Goal: Information Seeking & Learning: Learn about a topic

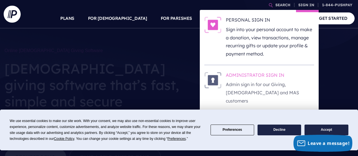
click at [262, 77] on h6 "ADMINISTRATOR SIGN IN" at bounding box center [270, 76] width 88 height 8
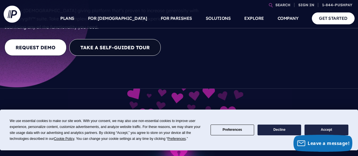
scroll to position [85, 0]
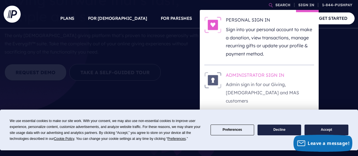
click at [248, 85] on p "Admin sign in for our Giving, [DEMOGRAPHIC_DATA] and MAS customers" at bounding box center [270, 92] width 88 height 24
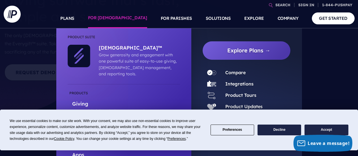
click at [134, 16] on link "FOR [DEMOGRAPHIC_DATA]" at bounding box center [117, 18] width 59 height 20
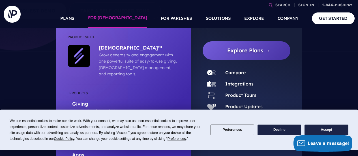
scroll to position [170, 0]
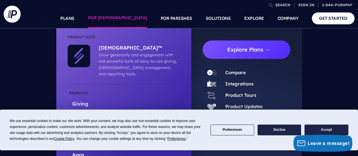
click at [237, 50] on link "Explore Plans →" at bounding box center [248, 49] width 83 height 18
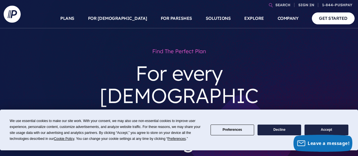
drag, startPoint x: 264, startPoint y: 127, endPoint x: 267, endPoint y: 127, distance: 3.4
click at [266, 127] on button "Decline" at bounding box center [279, 129] width 44 height 11
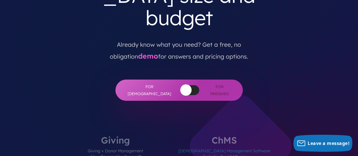
scroll to position [141, 0]
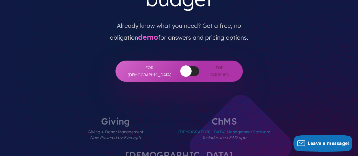
click at [183, 116] on label "[DEMOGRAPHIC_DATA] Management Software Includes the LEAD app" at bounding box center [224, 133] width 126 height 34
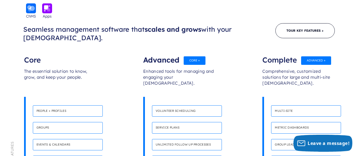
scroll to position [339, 0]
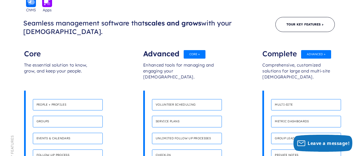
click at [168, 116] on h4 "Service plans" at bounding box center [187, 122] width 70 height 12
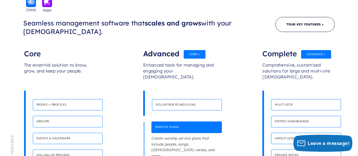
click at [174, 99] on h4 "Volunteer scheduling" at bounding box center [187, 105] width 70 height 12
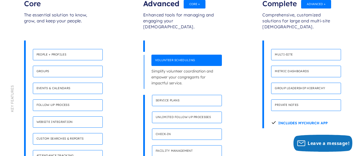
scroll to position [396, 0]
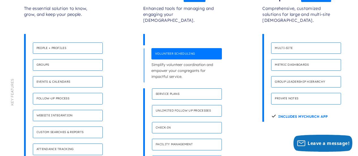
click at [178, 138] on h4 "Facility management" at bounding box center [187, 144] width 70 height 12
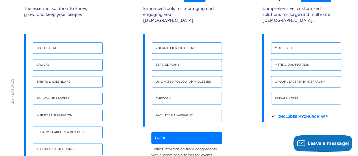
scroll to position [367, 0]
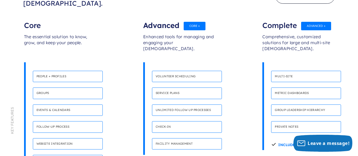
click at [66, 138] on h4 "Website integration" at bounding box center [68, 144] width 70 height 12
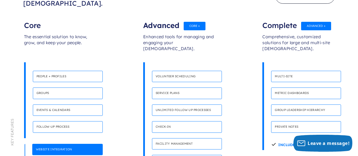
click at [77, 121] on h4 "Follow-up process" at bounding box center [68, 127] width 70 height 12
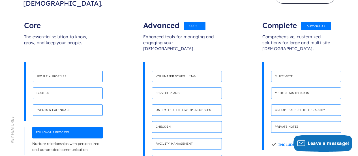
click at [67, 104] on h4 "Events & calendars" at bounding box center [68, 110] width 70 height 12
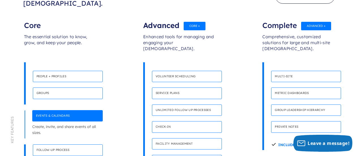
scroll to position [339, 0]
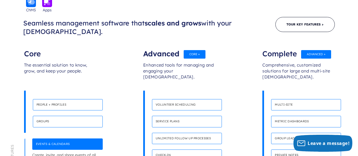
click at [90, 116] on h4 "Groups" at bounding box center [68, 122] width 70 height 12
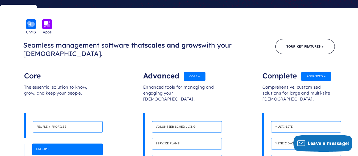
scroll to position [311, 0]
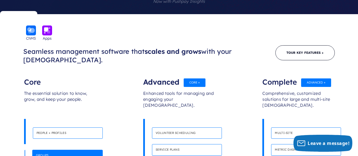
click at [165, 127] on h4 "Volunteer scheduling" at bounding box center [187, 133] width 70 height 12
